Goal: Task Accomplishment & Management: Complete application form

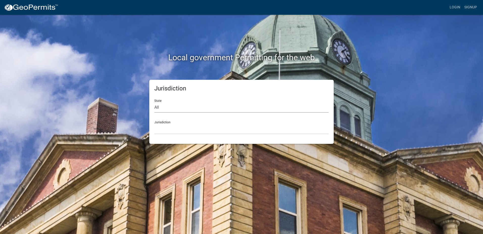
click at [189, 108] on select "All [US_STATE] [US_STATE] [US_STATE] [US_STATE] [US_STATE] [US_STATE] [US_STATE…" at bounding box center [241, 107] width 174 height 10
select select "[US_STATE]"
click at [154, 102] on select "All [US_STATE] [US_STATE] [US_STATE] [US_STATE] [US_STATE] [US_STATE] [US_STATE…" at bounding box center [241, 107] width 174 height 10
click at [173, 130] on select "City of [GEOGRAPHIC_DATA], [US_STATE] City of [GEOGRAPHIC_DATA], [US_STATE] Cit…" at bounding box center [241, 129] width 174 height 10
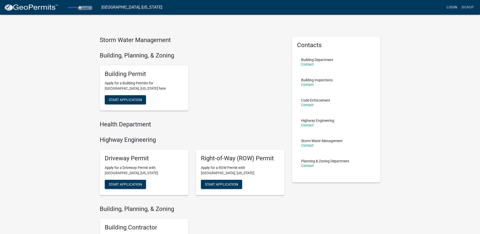
click at [452, 7] on link "Login" at bounding box center [451, 8] width 15 height 10
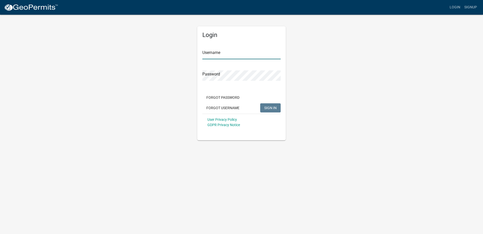
click at [241, 53] on input "Username" at bounding box center [242, 54] width 78 height 10
click at [248, 53] on input "Username" at bounding box center [242, 54] width 78 height 10
click at [219, 53] on input "Username" at bounding box center [242, 54] width 78 height 10
type input "g"
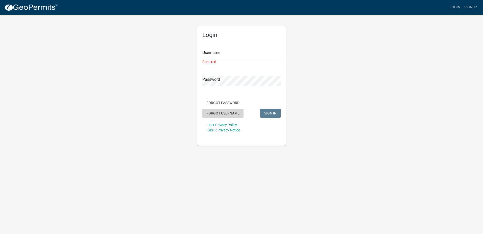
click at [219, 114] on button "Forgot Username" at bounding box center [223, 112] width 41 height 9
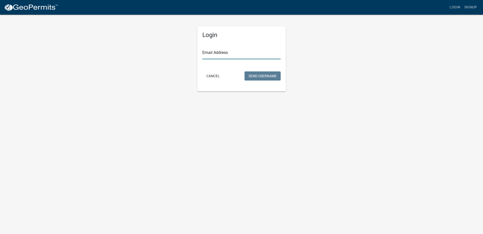
click at [216, 54] on input "Email Address" at bounding box center [242, 54] width 78 height 10
type input "[EMAIL_ADDRESS][DOMAIN_NAME]"
click at [256, 75] on button "Send Username" at bounding box center [263, 75] width 36 height 9
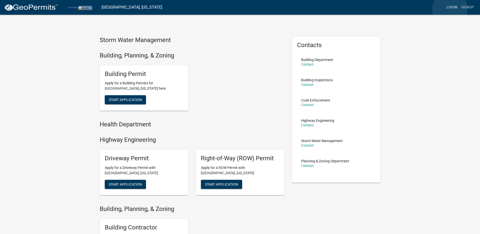
click at [450, 9] on link "Login" at bounding box center [451, 8] width 15 height 10
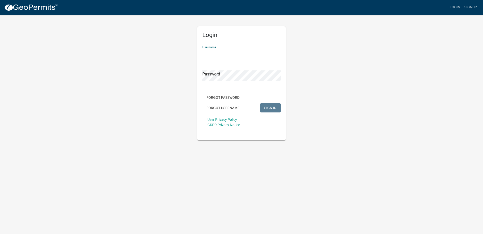
click at [211, 55] on input "Username" at bounding box center [242, 54] width 78 height 10
drag, startPoint x: 211, startPoint y: 55, endPoint x: 205, endPoint y: 53, distance: 6.1
click at [205, 53] on input "Username" at bounding box center [242, 54] width 78 height 10
type input "SargentElectric"
click at [272, 106] on span "SIGN IN" at bounding box center [270, 107] width 12 height 4
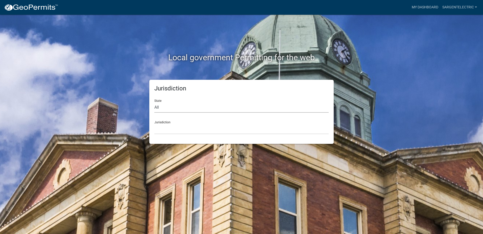
click at [161, 107] on select "All [US_STATE] [US_STATE] [US_STATE] [US_STATE] [US_STATE] [US_STATE] [US_STATE…" at bounding box center [241, 107] width 174 height 10
select select "[US_STATE]"
click at [154, 102] on select "All [US_STATE] [US_STATE] [US_STATE] [US_STATE] [US_STATE] [US_STATE] [US_STATE…" at bounding box center [241, 107] width 174 height 10
click at [163, 127] on select "City of [GEOGRAPHIC_DATA], [US_STATE] City of [GEOGRAPHIC_DATA], [US_STATE] Cit…" at bounding box center [241, 129] width 174 height 10
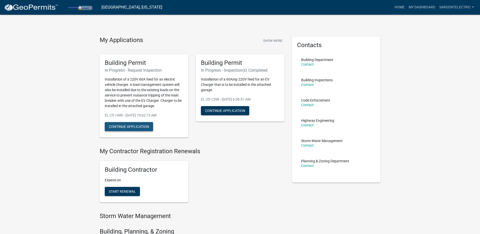
click at [140, 126] on button "Continue Application" at bounding box center [129, 126] width 48 height 9
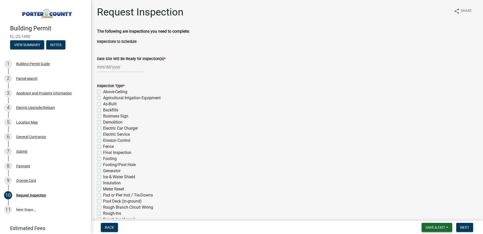
click at [442, 226] on span "Save & Exit" at bounding box center [435, 227] width 19 height 4
click at [432, 214] on button "Save & Exit" at bounding box center [432, 214] width 40 height 12
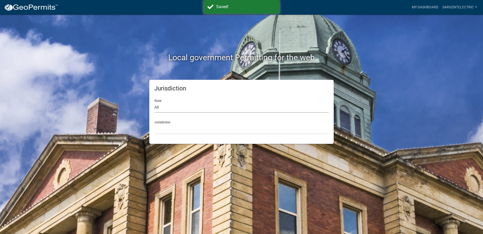
click at [168, 107] on select "All [US_STATE] [US_STATE] [US_STATE] [US_STATE] [US_STATE] [US_STATE] [US_STATE…" at bounding box center [241, 107] width 174 height 10
select select "[US_STATE]"
click at [154, 102] on select "All [US_STATE] [US_STATE] [US_STATE] [US_STATE] [US_STATE] [US_STATE] [US_STATE…" at bounding box center [241, 107] width 174 height 10
click at [167, 129] on select "City of [GEOGRAPHIC_DATA], [US_STATE] City of [GEOGRAPHIC_DATA], [US_STATE] Cit…" at bounding box center [241, 129] width 174 height 10
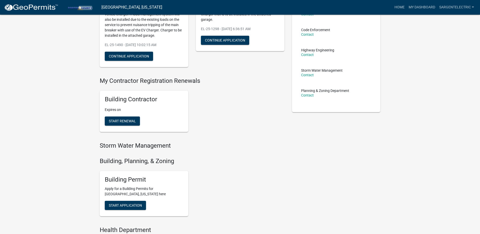
scroll to position [76, 0]
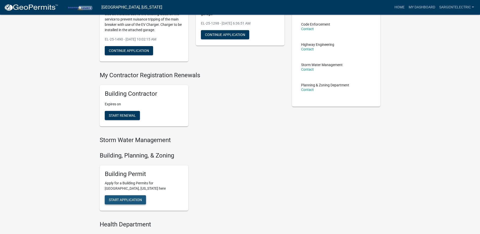
click at [131, 199] on span "Start Application" at bounding box center [125, 199] width 33 height 4
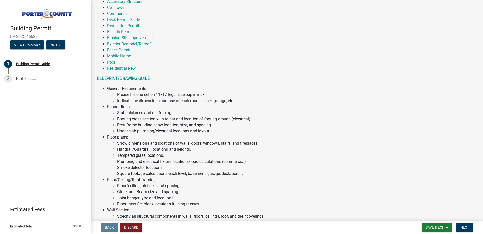
scroll to position [126, 0]
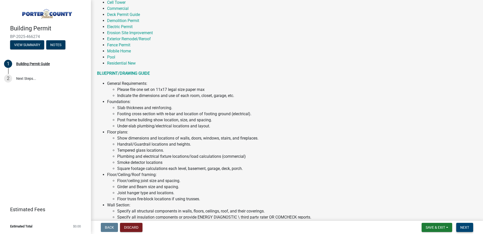
click at [466, 226] on span "Next" at bounding box center [465, 227] width 9 height 4
click at [464, 226] on span "Next" at bounding box center [465, 227] width 9 height 4
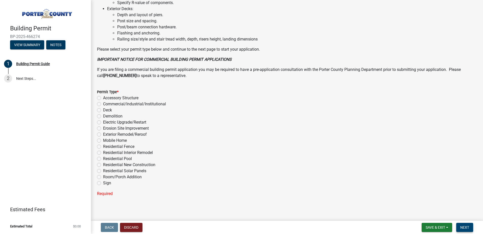
scroll to position [348, 0]
click at [103, 120] on label "Electric Upgrade/Restart" at bounding box center [124, 120] width 43 height 6
click at [103, 120] on input "Electric Upgrade/Restart" at bounding box center [104, 118] width 3 height 3
radio input "true"
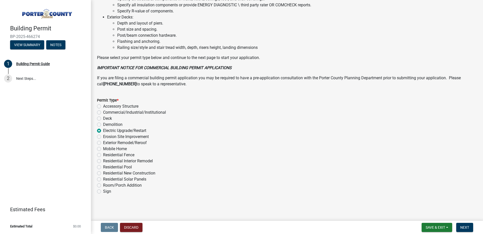
scroll to position [338, 0]
click at [466, 228] on span "Next" at bounding box center [465, 227] width 9 height 4
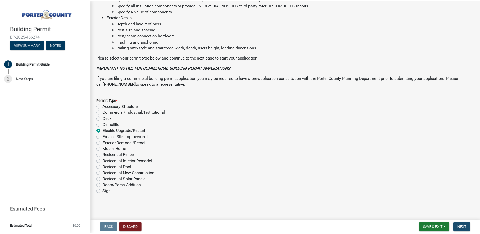
scroll to position [0, 0]
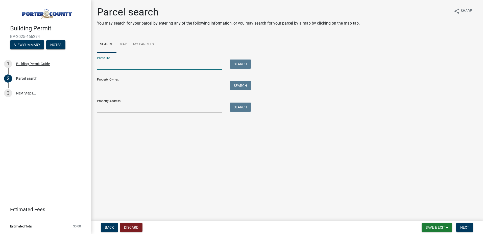
click at [118, 64] on input "Parcel ID:" at bounding box center [159, 64] width 125 height 10
click at [160, 155] on main "Parcel search You may search for your parcel by entering any of the following i…" at bounding box center [287, 109] width 392 height 218
click at [124, 108] on input "Property Address:" at bounding box center [159, 107] width 125 height 10
click at [113, 108] on input "Property Address:" at bounding box center [159, 107] width 125 height 10
paste input "[STREET_ADDRESS]"
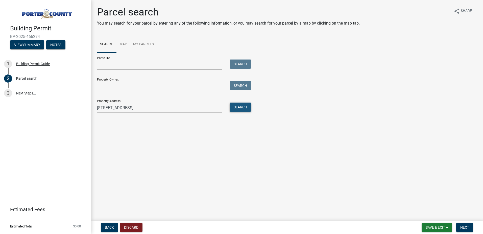
click at [245, 108] on button "Search" at bounding box center [240, 106] width 21 height 9
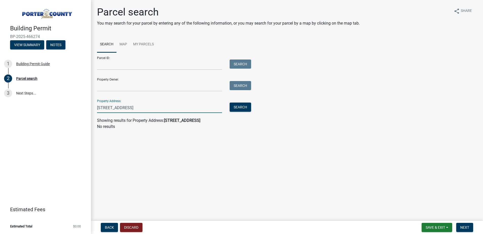
drag, startPoint x: 127, startPoint y: 107, endPoint x: 171, endPoint y: 108, distance: 44.0
click at [171, 108] on input "[STREET_ADDRESS]" at bounding box center [159, 107] width 125 height 10
type input "[STREET_ADDRESS]"
click at [244, 106] on button "Search" at bounding box center [240, 106] width 21 height 9
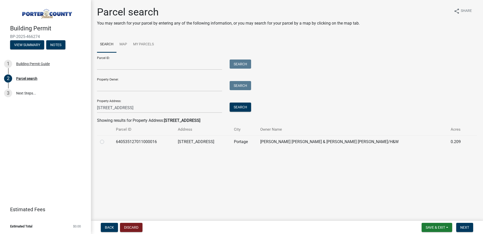
click at [106, 139] on label at bounding box center [106, 139] width 0 height 0
click at [106, 142] on input "radio" at bounding box center [107, 140] width 3 height 3
radio input "true"
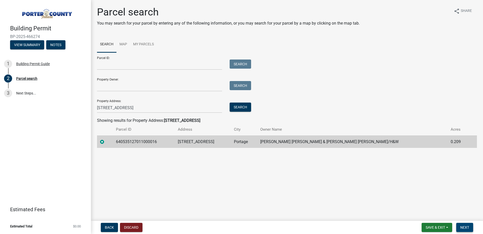
click at [465, 226] on span "Next" at bounding box center [465, 227] width 9 height 4
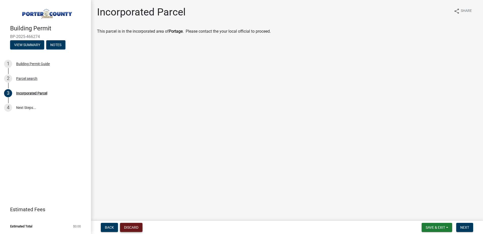
click at [130, 226] on button "Discard" at bounding box center [131, 226] width 23 height 9
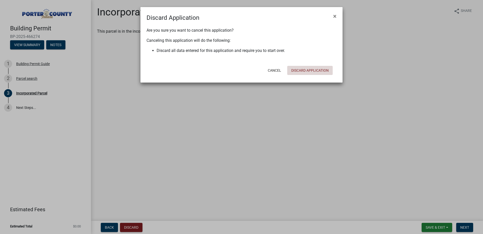
click at [316, 69] on button "Discard Application" at bounding box center [310, 70] width 46 height 9
